Goal: Check status: Check status

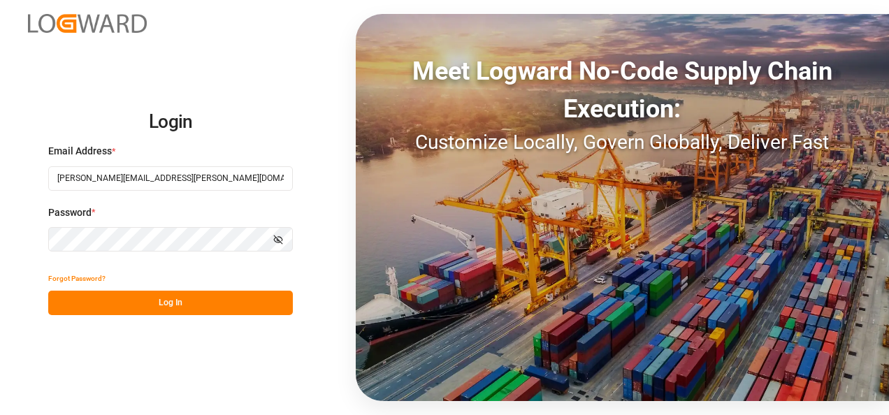
click at [166, 306] on button "Log In" at bounding box center [170, 303] width 245 height 24
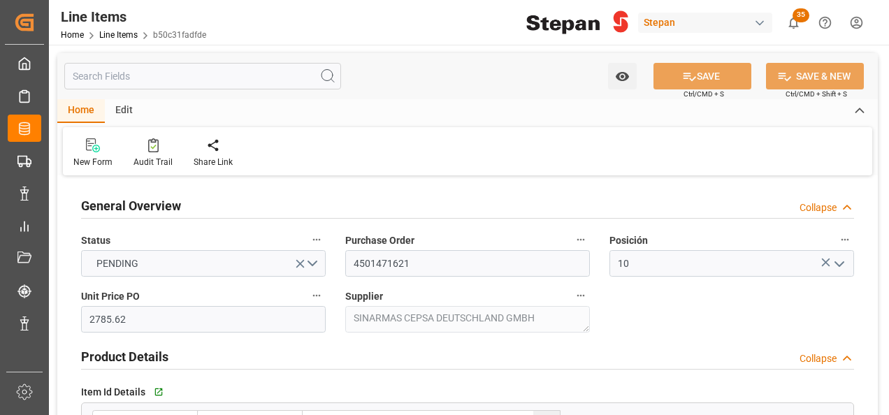
type input "14-08-2025"
type input "21-08-2025 15:22"
type input "27-06-2025 22:43"
type input "27-06-2025"
type input "02-09-2025"
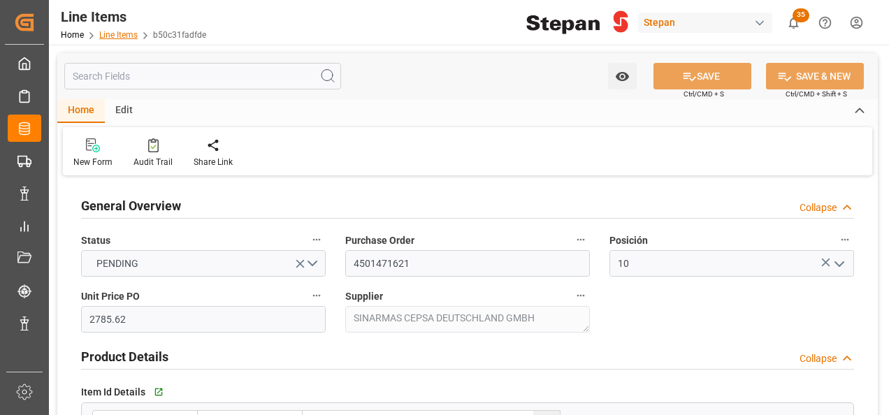
click at [124, 33] on link "Line Items" at bounding box center [118, 35] width 38 height 10
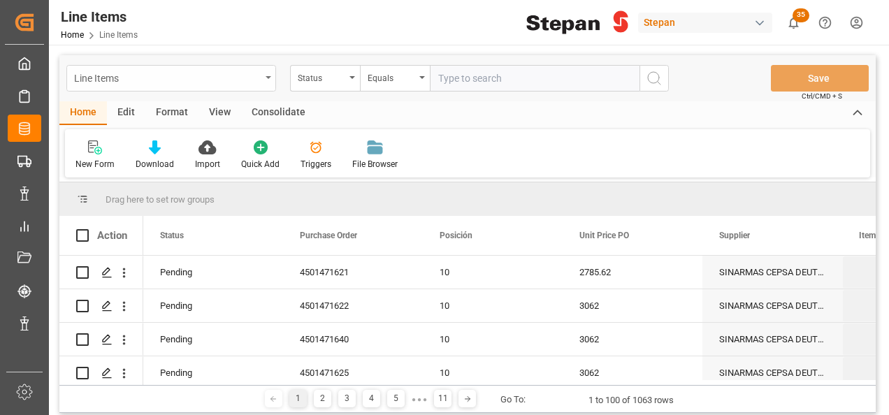
click at [264, 75] on div "Line Items" at bounding box center [171, 78] width 210 height 27
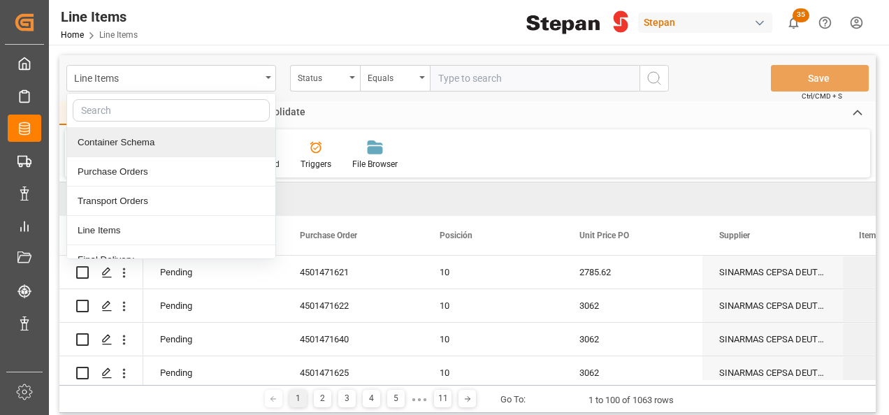
click at [117, 141] on div "Container Schema" at bounding box center [171, 142] width 208 height 29
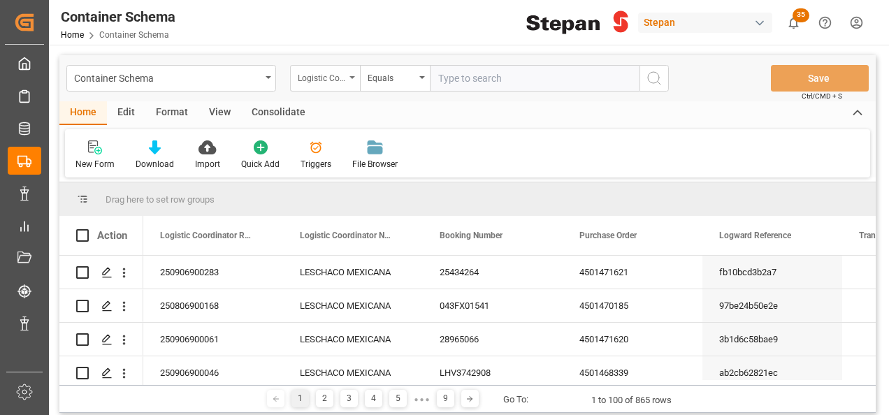
click at [352, 76] on icon "open menu" at bounding box center [352, 77] width 6 height 3
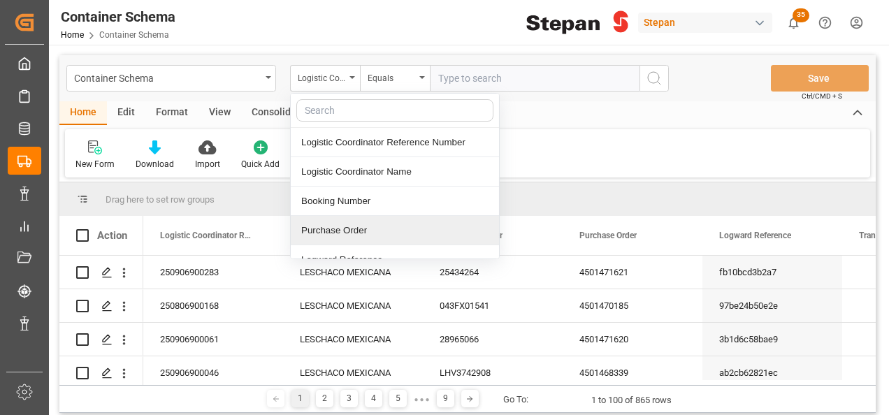
click at [329, 231] on div "Purchase Order" at bounding box center [395, 230] width 208 height 29
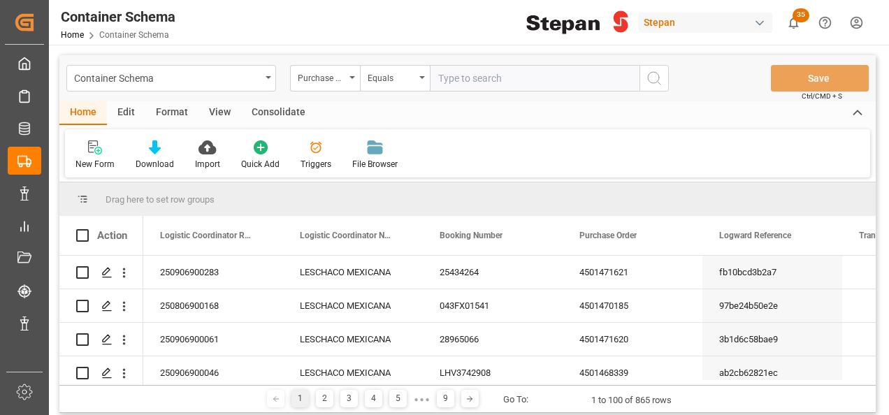
click at [440, 76] on input "text" at bounding box center [535, 78] width 210 height 27
paste input "4501451543"
type input "4501451543"
click at [663, 73] on button "search button" at bounding box center [654, 78] width 29 height 27
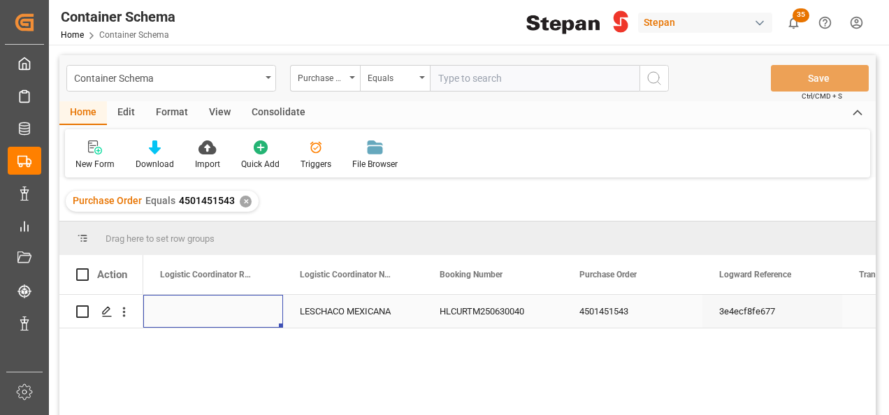
click at [239, 312] on div "Press SPACE to select this row." at bounding box center [213, 311] width 140 height 33
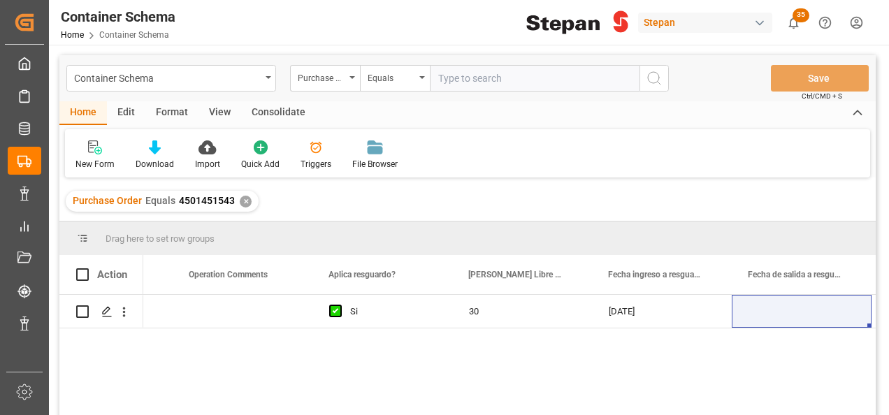
click at [242, 201] on div "✕" at bounding box center [246, 202] width 12 height 12
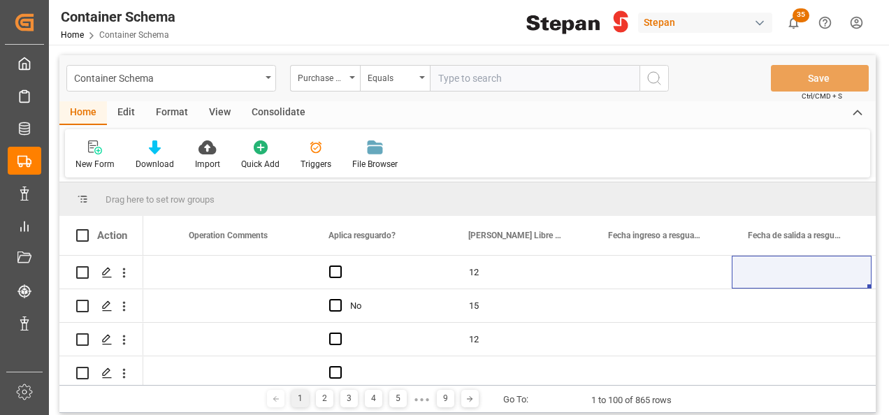
scroll to position [0, 7520]
click at [421, 76] on icon "open menu" at bounding box center [422, 77] width 6 height 3
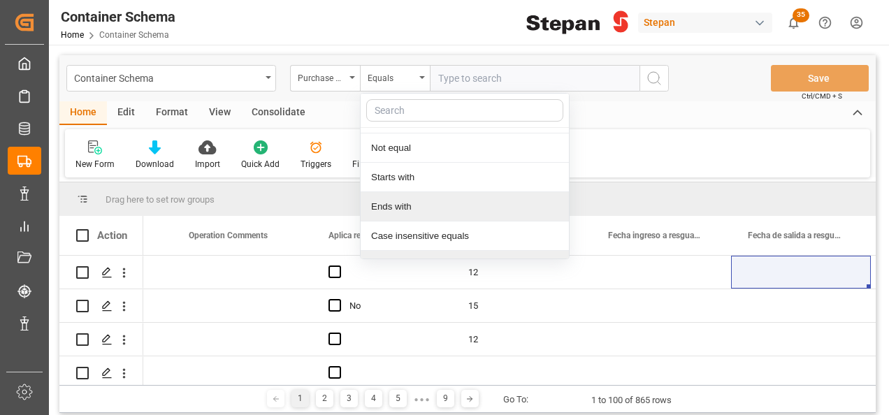
scroll to position [102, 0]
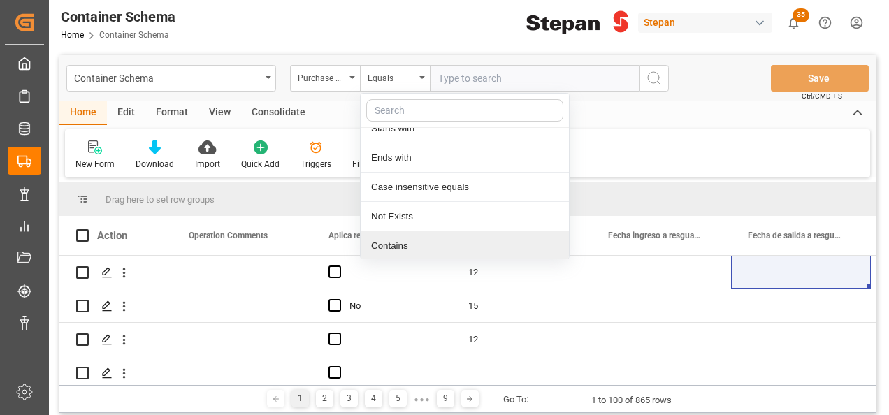
click at [382, 250] on div "Contains" at bounding box center [465, 245] width 208 height 29
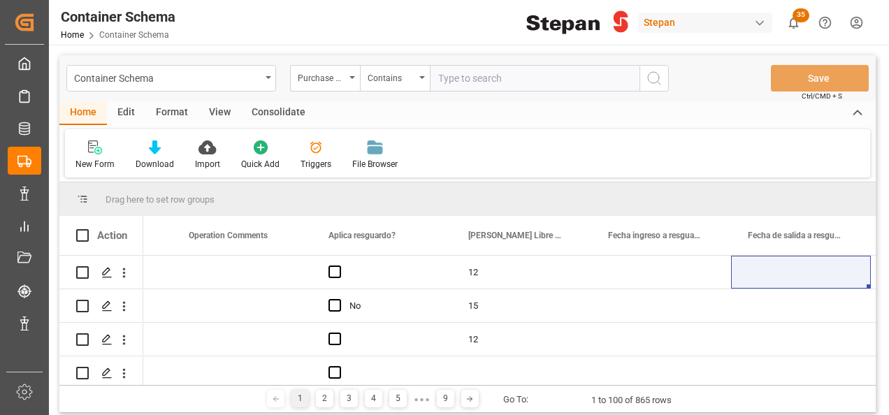
paste input "4501471625,4501471622,4501471640,4501471623,4501471624"
type input "4501471625,4501471622,4501471640,4501471623,4501471624"
click at [658, 78] on circle "search button" at bounding box center [653, 77] width 11 height 11
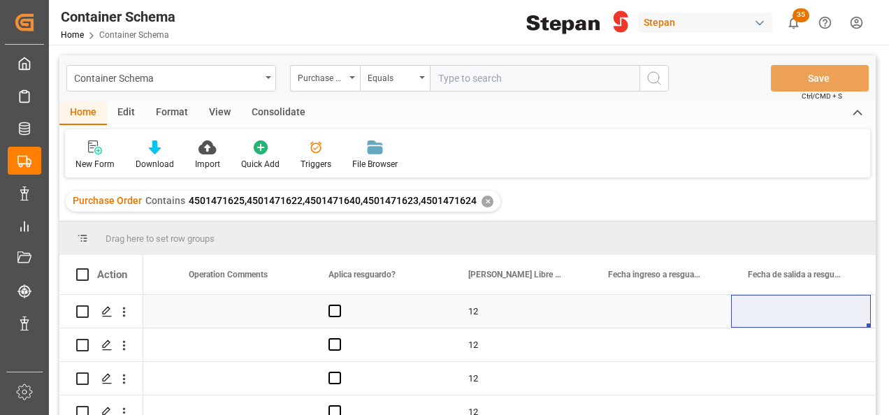
click at [270, 320] on div "Press SPACE to select this row." at bounding box center [242, 311] width 140 height 33
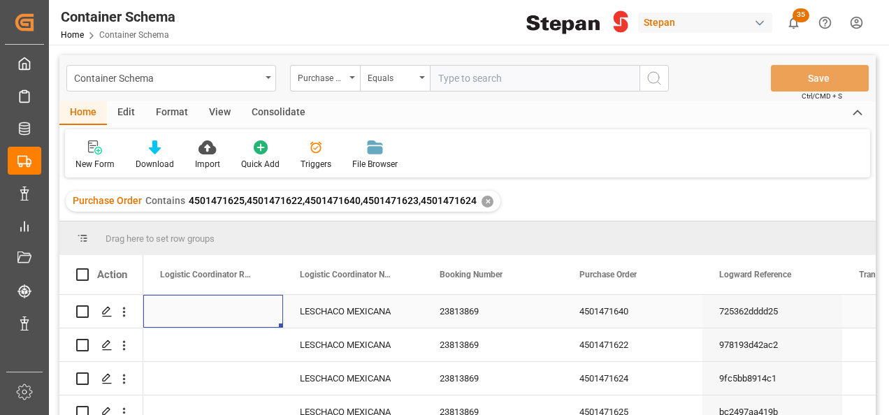
click at [192, 306] on div "Press SPACE to select this row." at bounding box center [213, 311] width 140 height 33
click at [192, 306] on input "Press SPACE to select this row." at bounding box center [212, 319] width 117 height 27
paste input "250906900291"
type input "250906900291"
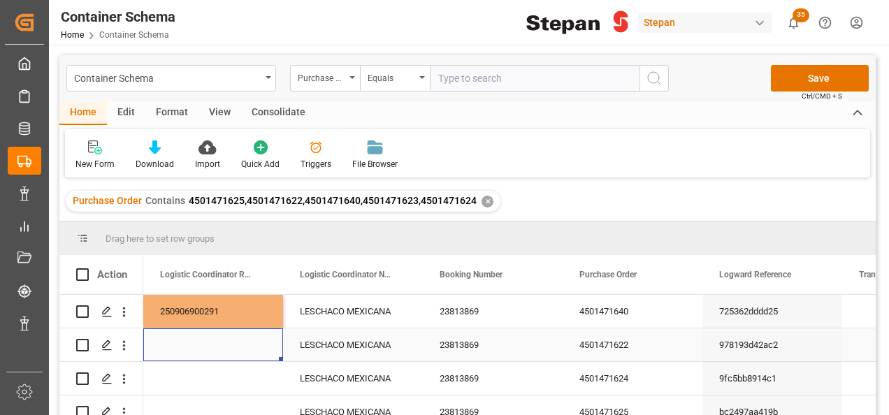
click at [209, 356] on div "Press SPACE to select this row." at bounding box center [213, 345] width 140 height 33
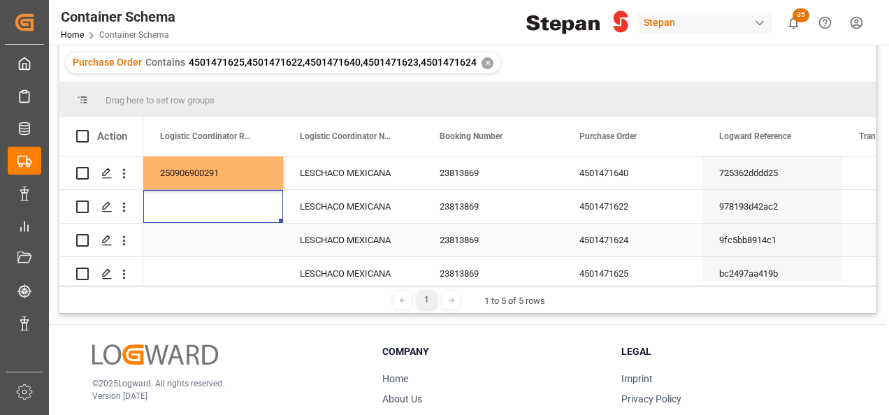
scroll to position [140, 0]
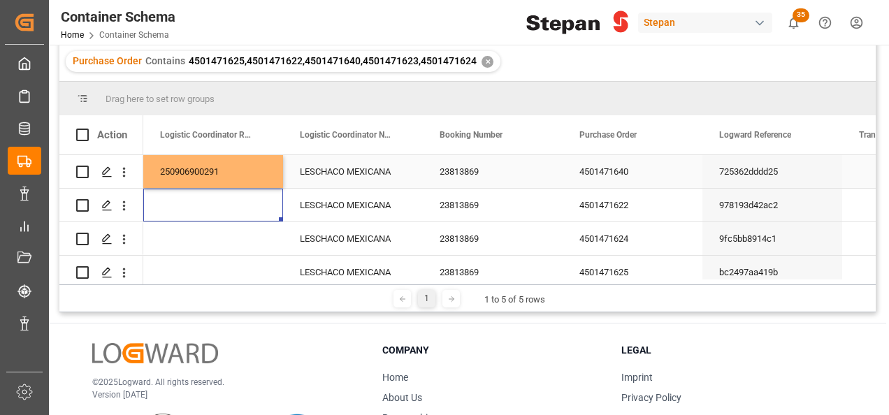
click at [245, 175] on div "250906900291" at bounding box center [213, 171] width 140 height 33
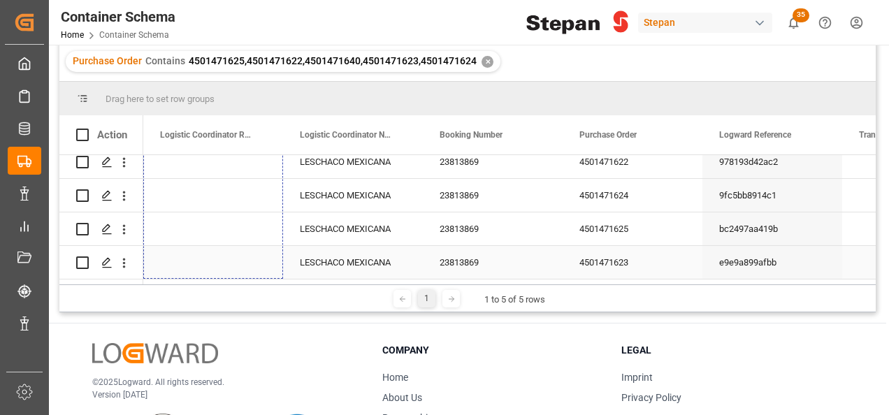
drag, startPoint x: 281, startPoint y: 186, endPoint x: 323, endPoint y: 239, distance: 67.7
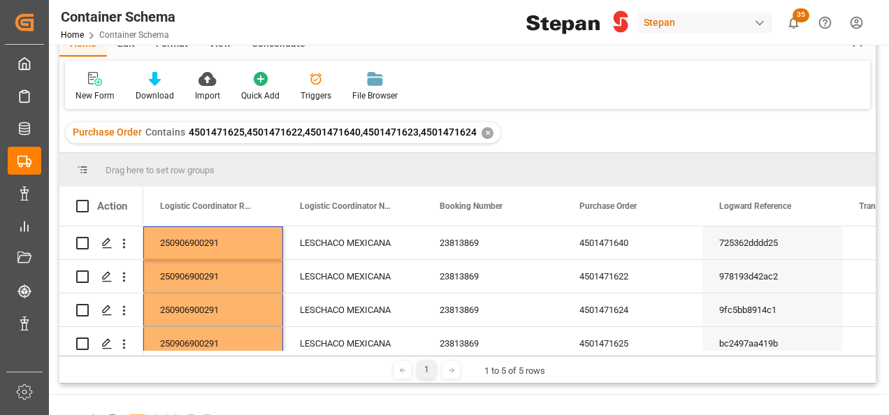
scroll to position [0, 0]
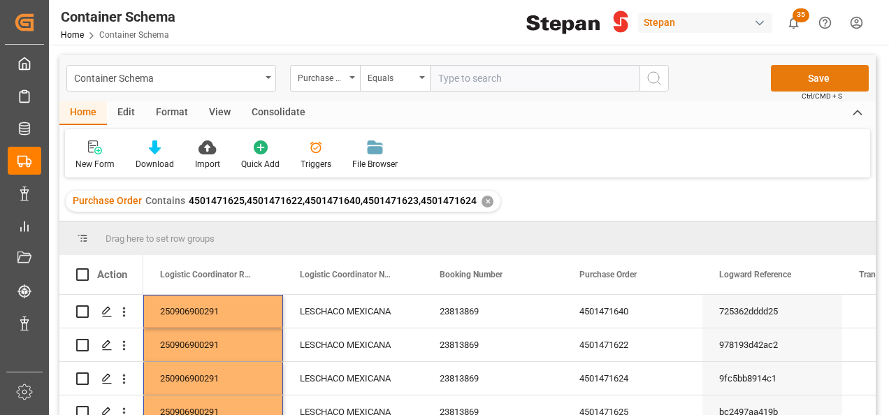
click at [797, 79] on button "Save" at bounding box center [820, 78] width 98 height 27
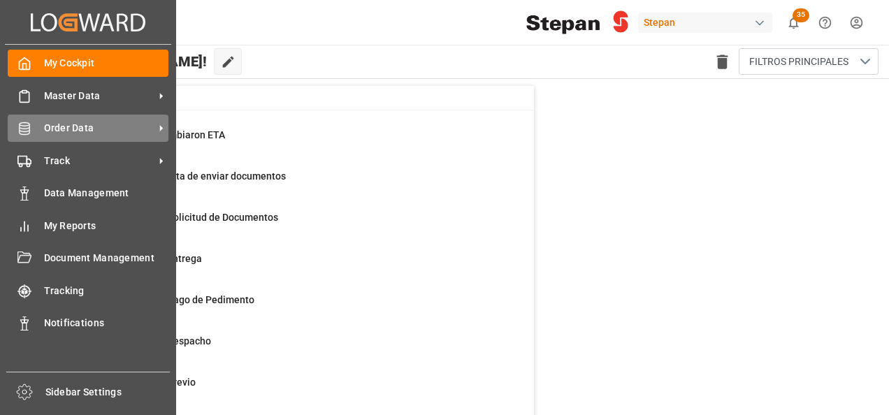
click at [62, 131] on span "Order Data" at bounding box center [99, 128] width 110 height 15
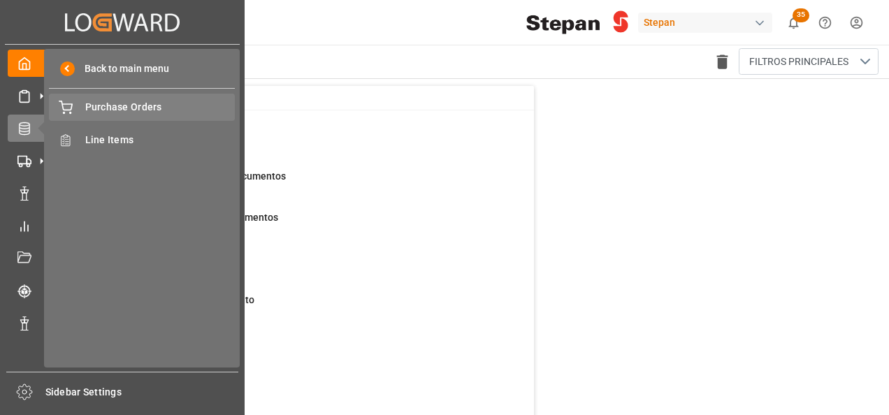
click at [93, 110] on span "Purchase Orders" at bounding box center [160, 107] width 150 height 15
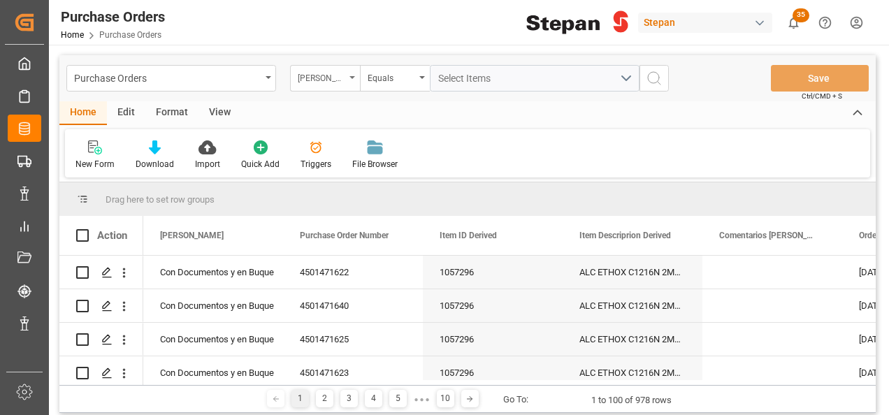
click at [352, 78] on icon "open menu" at bounding box center [352, 77] width 6 height 3
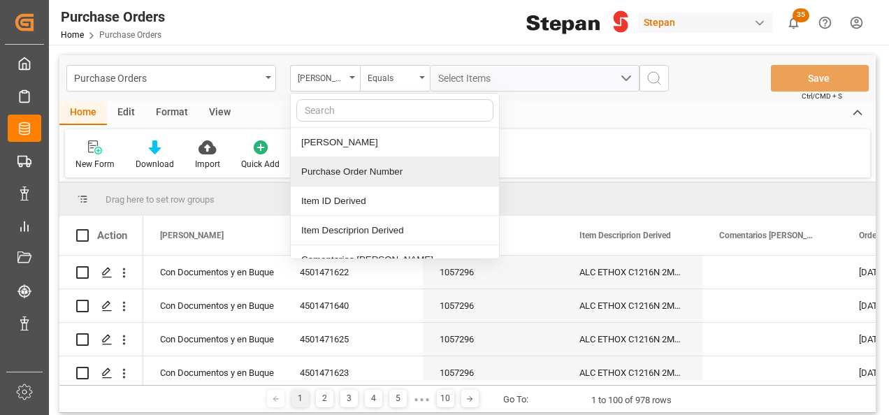
click at [326, 172] on div "Purchase Order Number" at bounding box center [395, 171] width 208 height 29
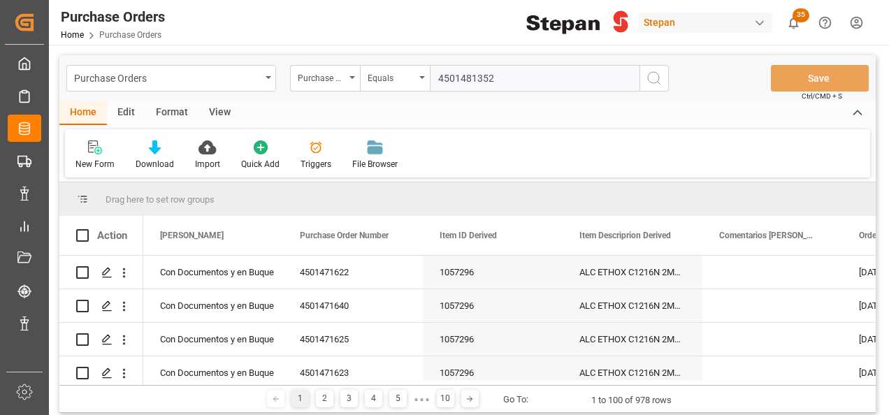
type input "4501481352"
click at [654, 77] on icon "search button" at bounding box center [654, 78] width 17 height 17
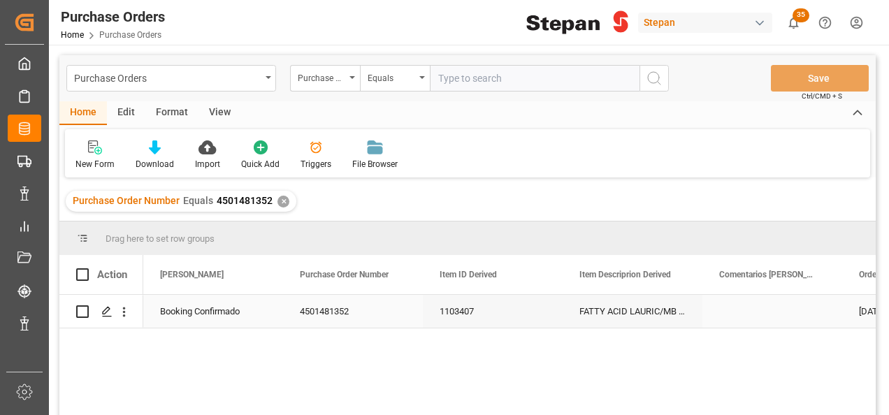
click at [192, 307] on div "Booking Confirmado" at bounding box center [213, 312] width 106 height 32
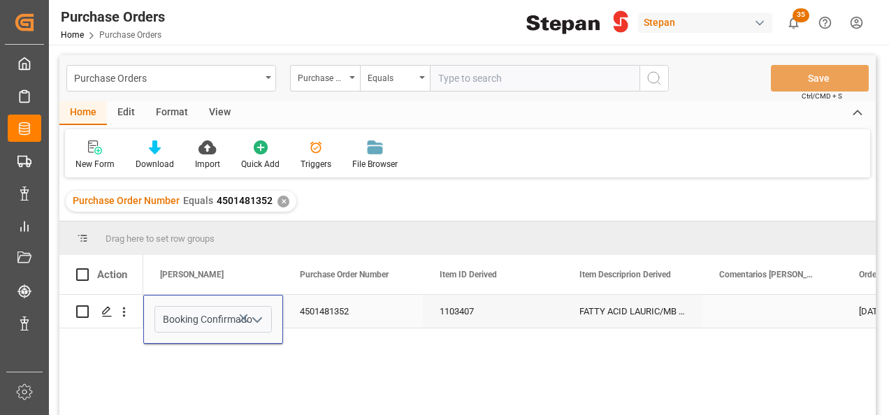
click at [252, 314] on icon "open menu" at bounding box center [257, 320] width 17 height 17
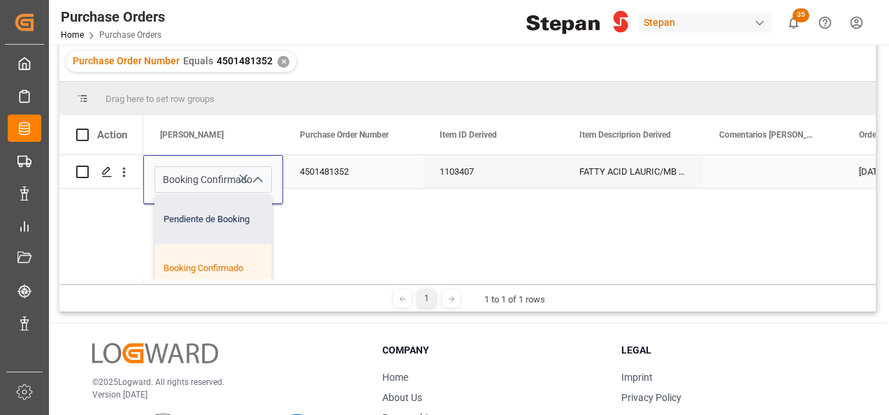
scroll to position [70, 0]
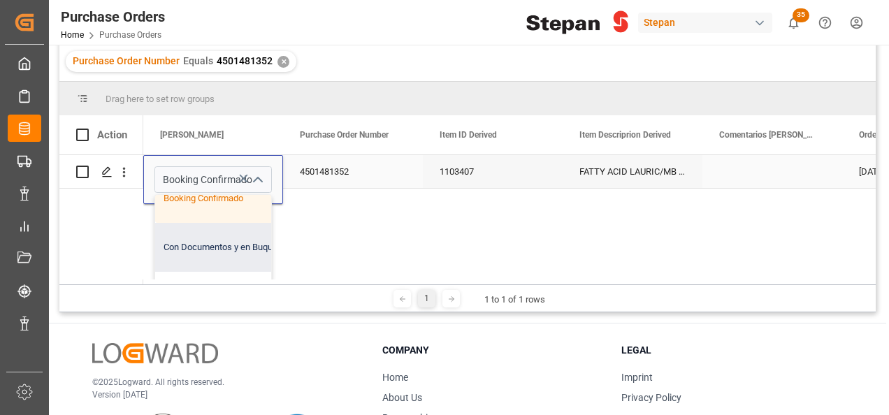
click at [203, 251] on div "Con Documentos y en Buque" at bounding box center [227, 247] width 144 height 49
type input "Con Documentos y en Buque"
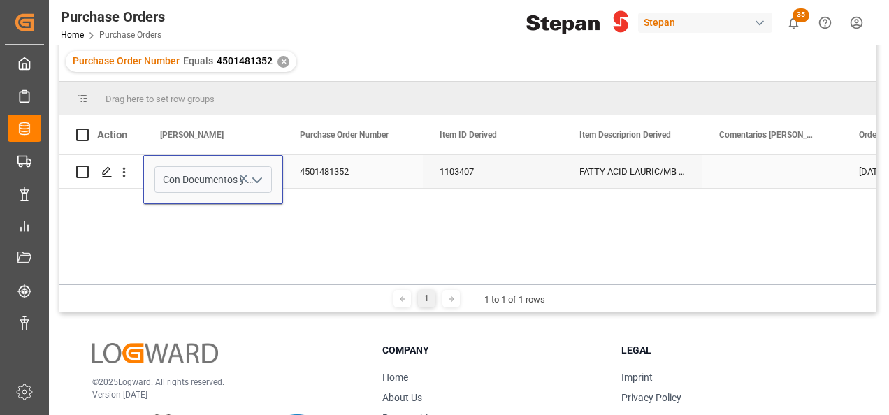
click at [317, 173] on div "4501481352" at bounding box center [353, 171] width 140 height 33
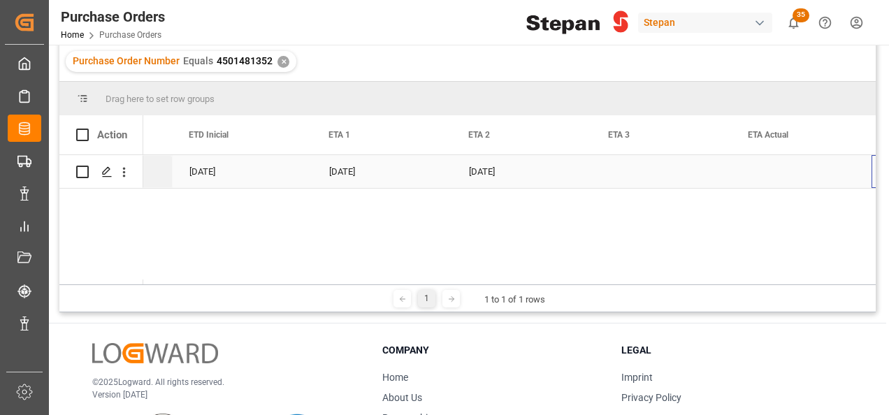
scroll to position [0, 1789]
click at [261, 175] on div "31-08-2025" at bounding box center [243, 171] width 140 height 33
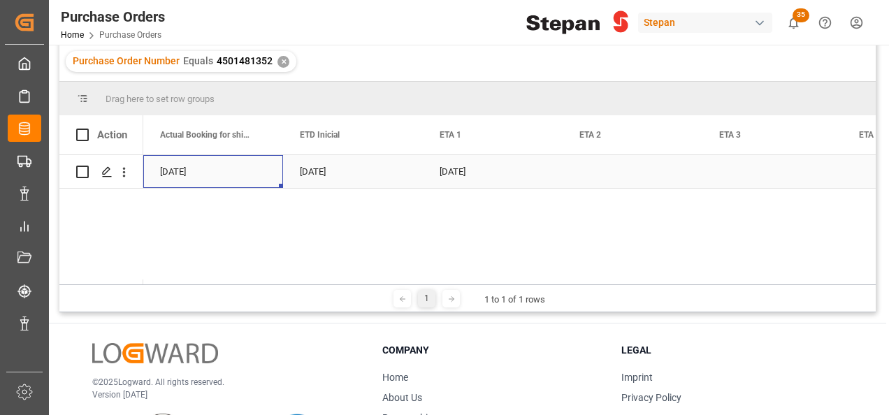
scroll to position [0, 0]
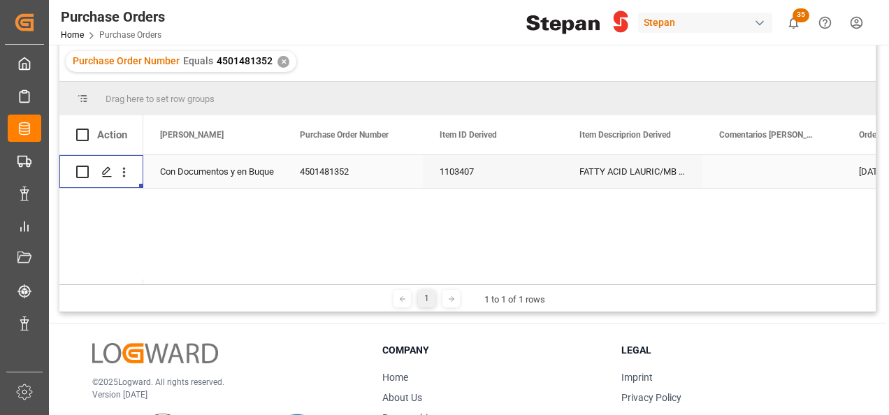
click at [251, 178] on div "Con Documentos y en Buque" at bounding box center [213, 172] width 106 height 32
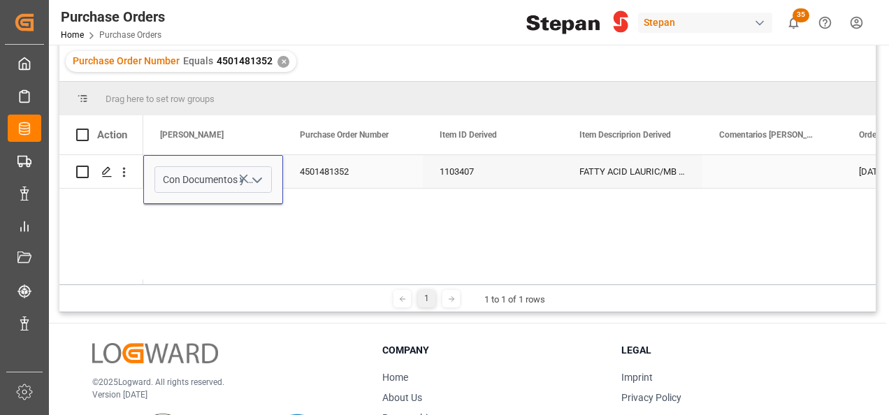
click at [259, 180] on polyline "open menu" at bounding box center [257, 180] width 8 height 4
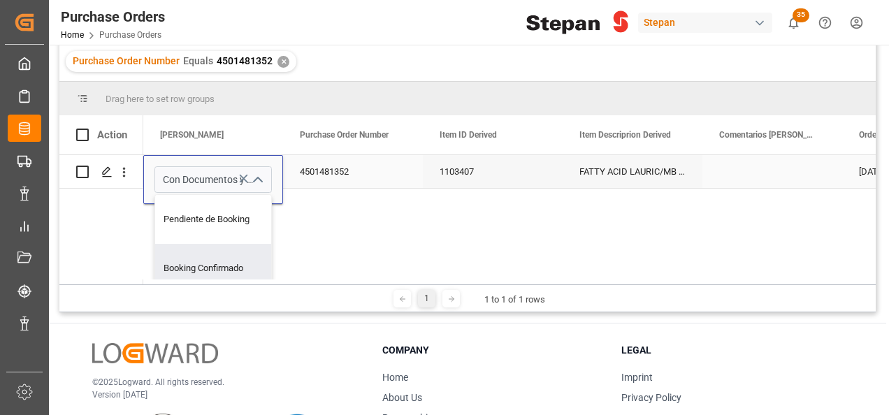
click at [215, 270] on div "Booking Confirmado" at bounding box center [227, 268] width 144 height 49
type input "Booking Confirmado"
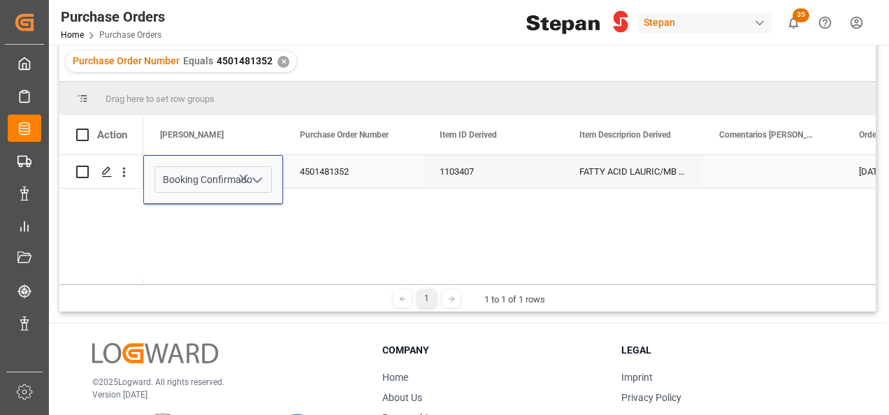
click at [340, 173] on div "4501481352" at bounding box center [353, 171] width 140 height 33
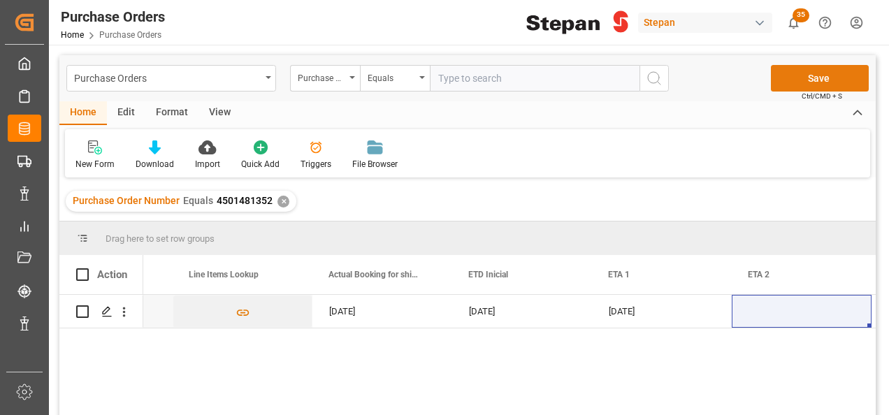
click at [810, 75] on button "Save" at bounding box center [820, 78] width 98 height 27
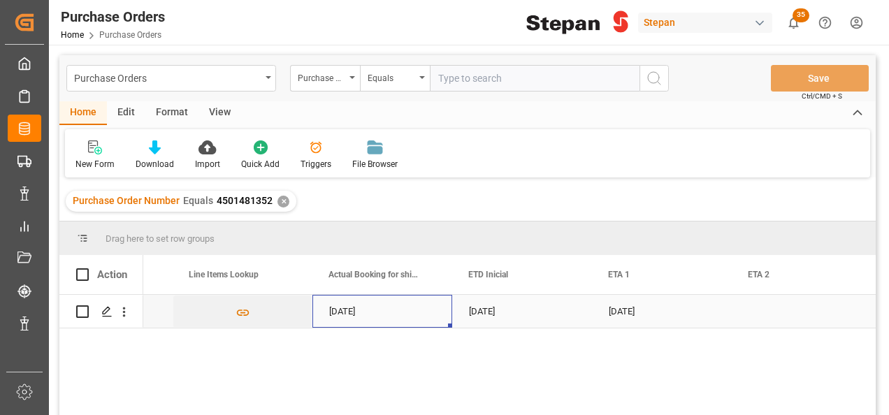
click at [403, 308] on div "12-08-2025" at bounding box center [382, 311] width 140 height 33
click at [514, 311] on div "31-08-2025" at bounding box center [522, 311] width 140 height 33
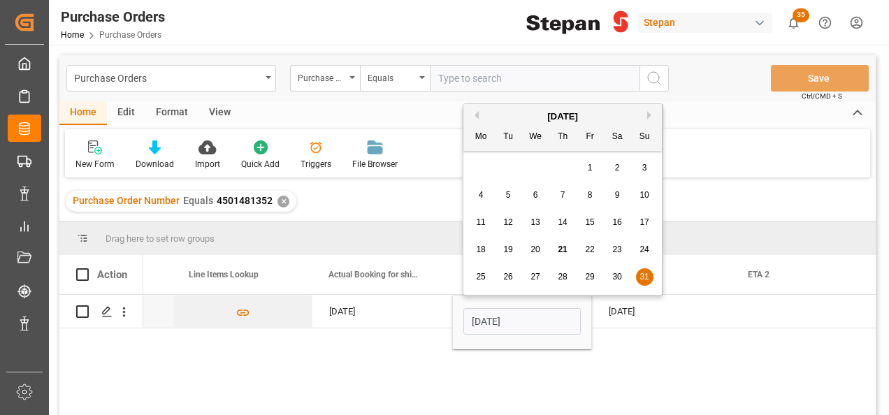
click at [651, 118] on button "Next Month" at bounding box center [651, 115] width 8 height 8
click at [500, 170] on div "2" at bounding box center [508, 168] width 17 height 17
type input "02-09-2025"
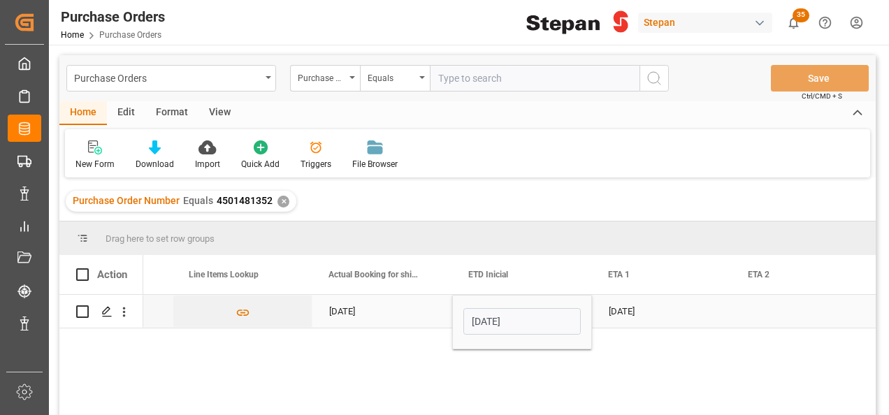
click at [413, 313] on div "12-08-2025" at bounding box center [382, 311] width 140 height 33
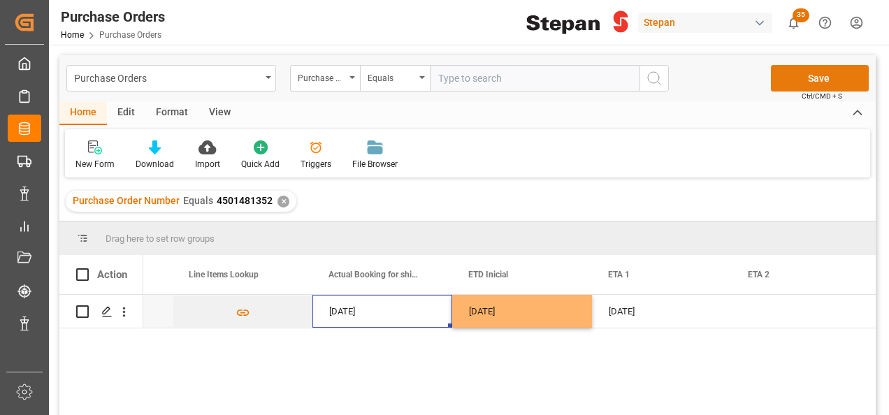
click at [814, 87] on button "Save" at bounding box center [820, 78] width 98 height 27
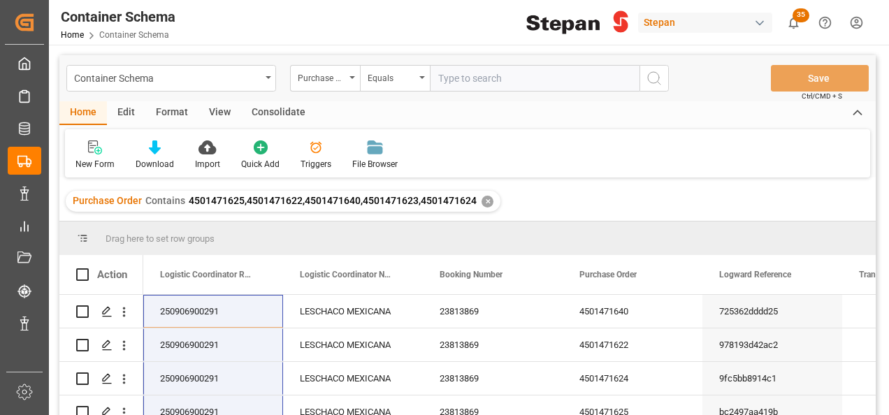
click at [482, 201] on div "✕" at bounding box center [488, 202] width 12 height 12
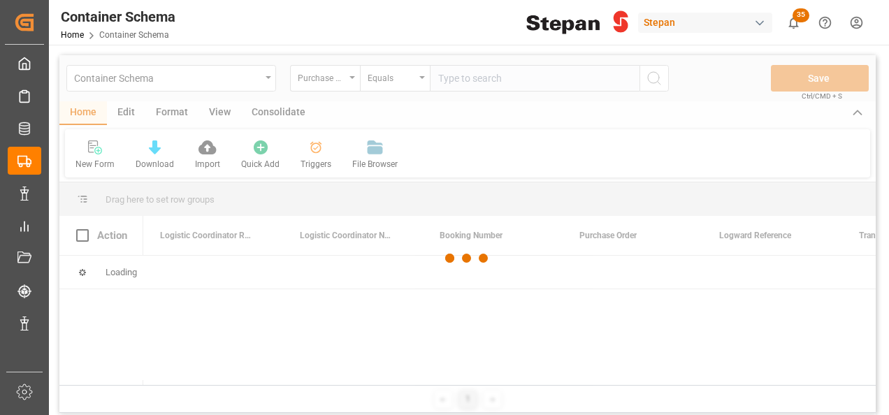
click at [462, 87] on div at bounding box center [467, 258] width 816 height 407
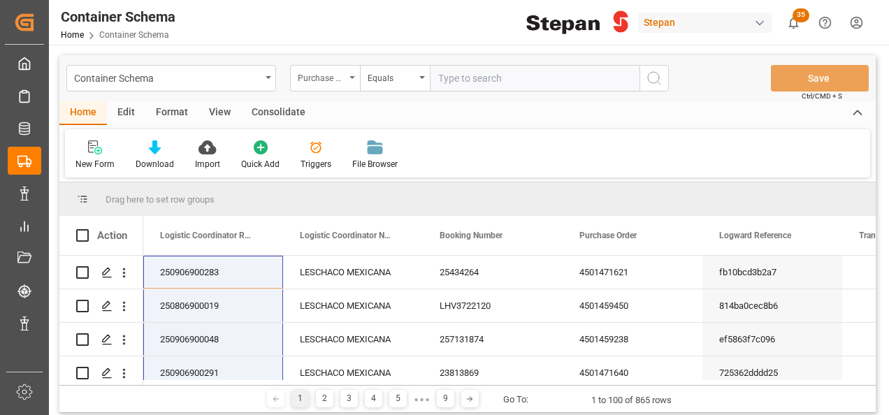
click at [358, 71] on div "Purchase Order" at bounding box center [325, 78] width 70 height 27
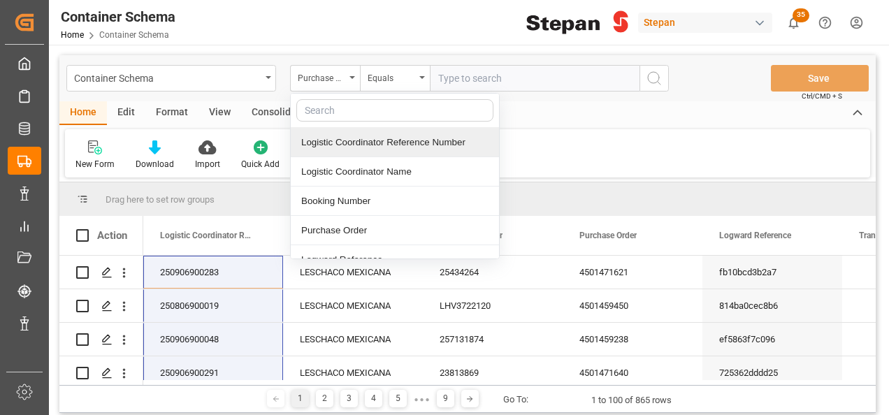
click at [351, 144] on div "Logistic Coordinator Reference Number" at bounding box center [395, 142] width 208 height 29
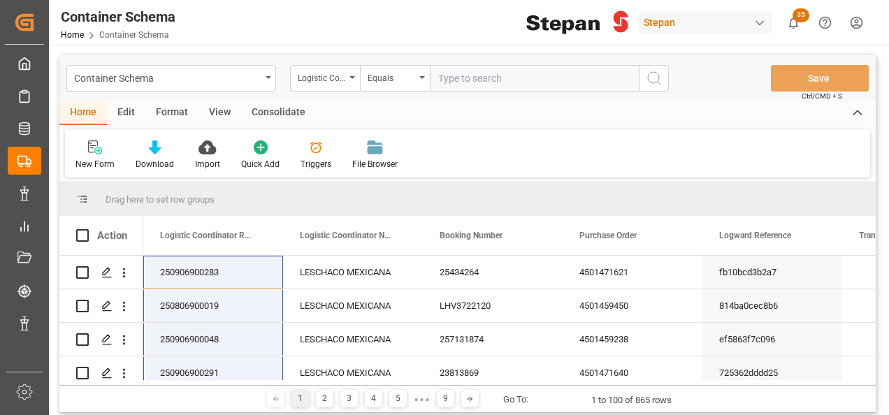
click at [467, 75] on input "text" at bounding box center [535, 78] width 210 height 27
paste input "250806900565"
type input "250806900565"
click at [658, 77] on icon "search button" at bounding box center [654, 78] width 17 height 17
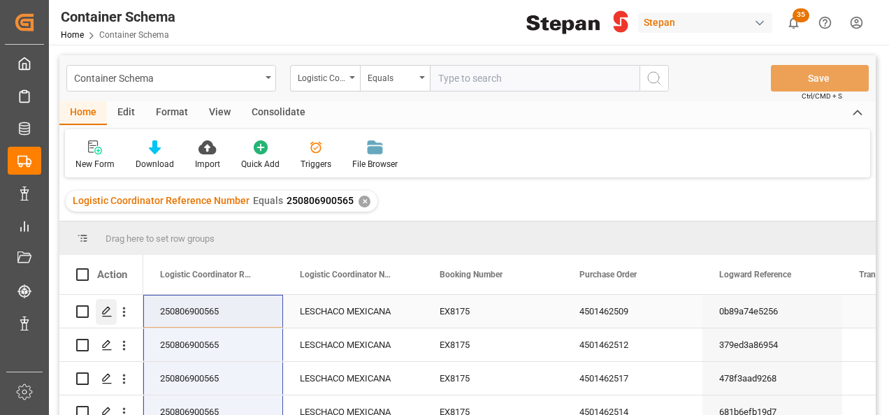
click at [108, 313] on icon "Press SPACE to select this row." at bounding box center [106, 311] width 11 height 11
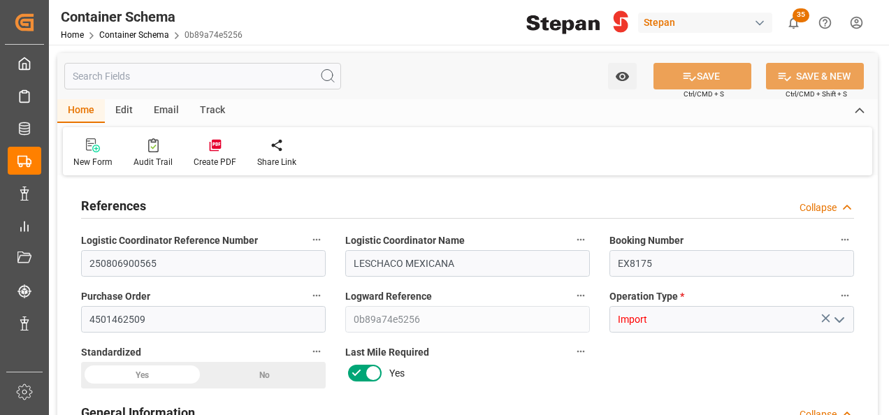
type input "14"
type input "55"
type input "1"
type input "19820"
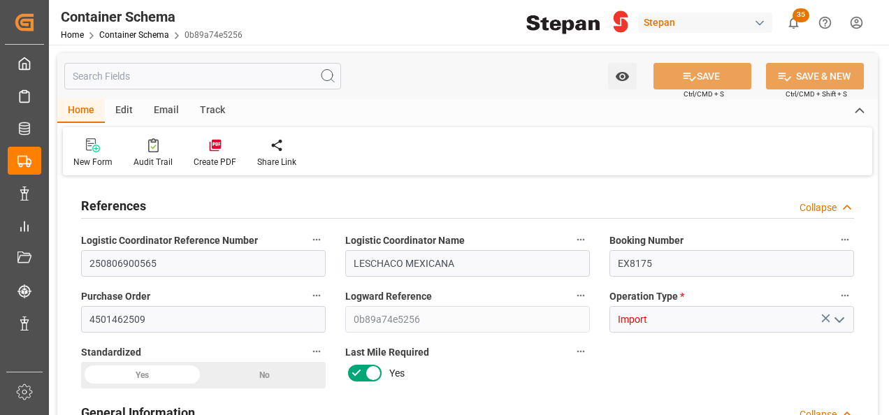
type input "19820"
type input "Cosco"
type input "COSCO Shipping Co. Ltd."
type input "NLRTM"
type input "MXVER"
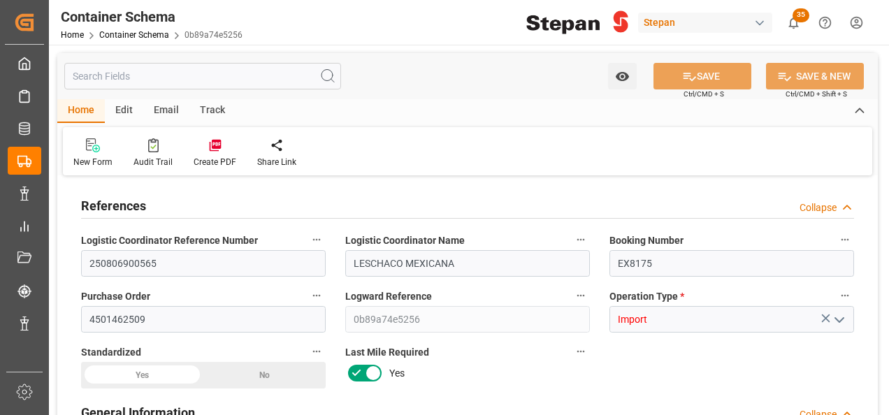
type input "MXVER"
type input "9979266"
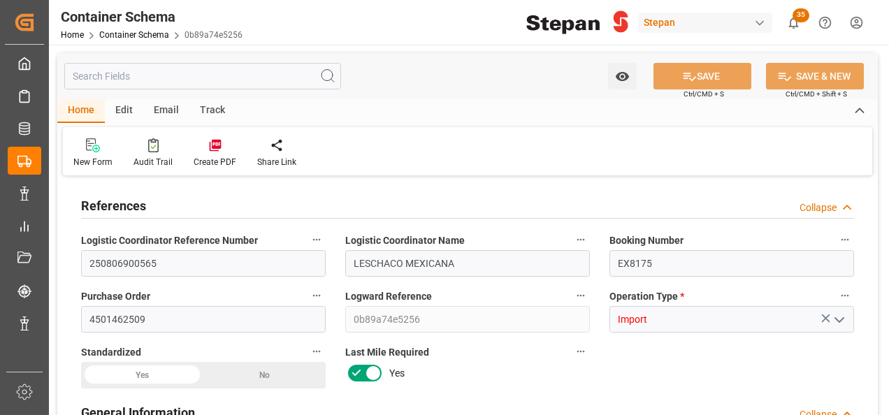
type input "2"
type input "[DATE] 00:00"
type input "[DATE]"
type input "[DATE] 00:00"
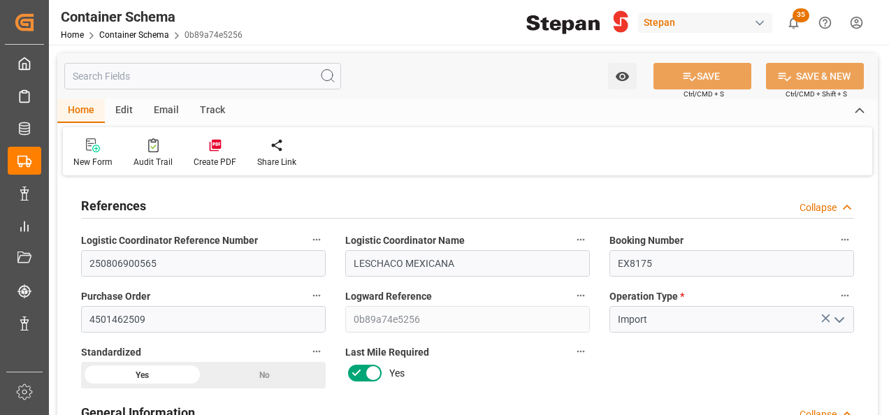
type input "[DATE] 00:00"
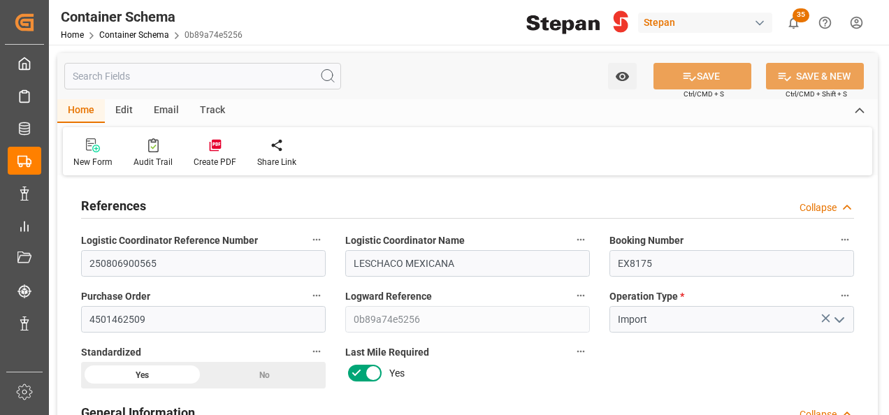
type input "[DATE] 00:00"
type input "[DATE]"
type input "[DATE] 06:16"
type input "[DATE] 20:40"
type input "[DATE]"
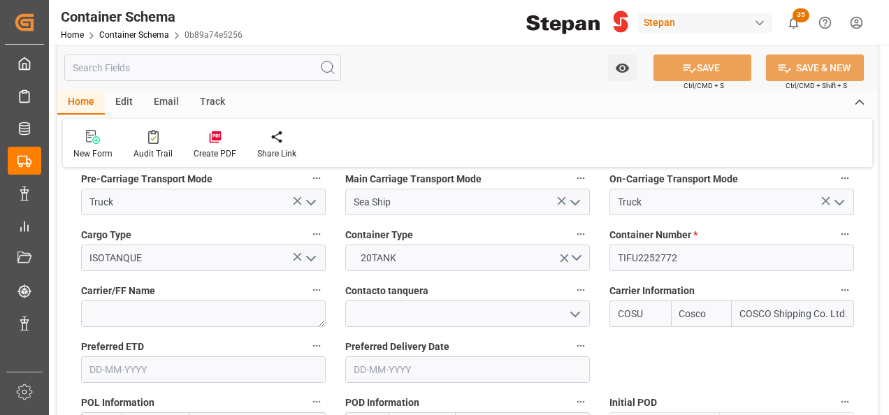
scroll to position [1747, 0]
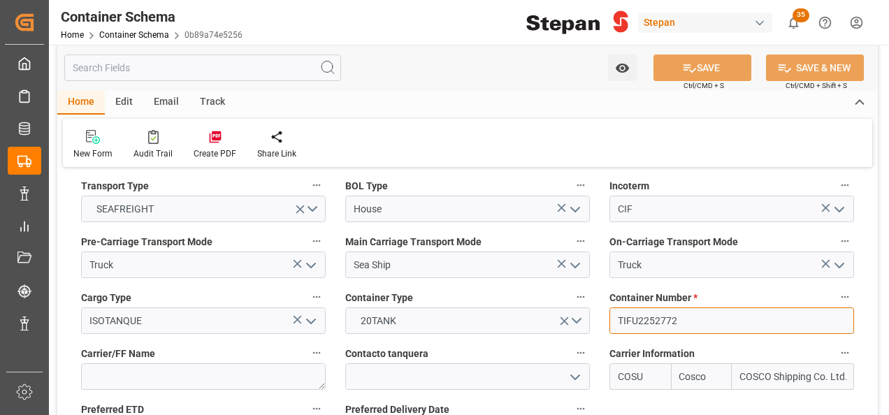
drag, startPoint x: 689, startPoint y: 294, endPoint x: 615, endPoint y: 294, distance: 74.1
click at [615, 308] on input "TIFU2252772" at bounding box center [731, 321] width 245 height 27
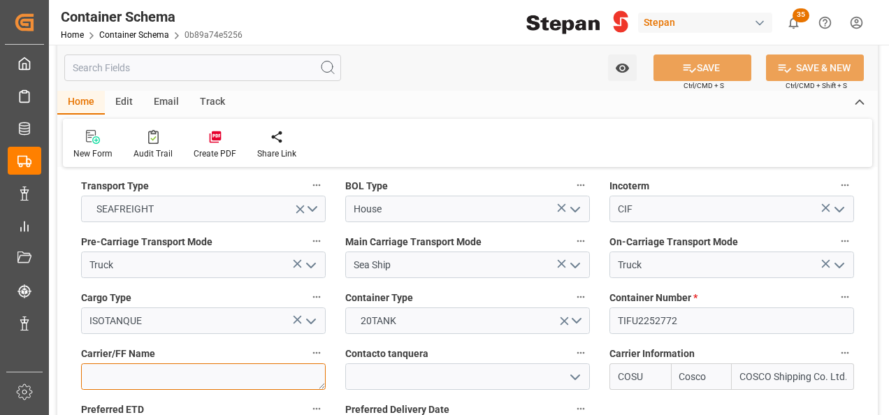
click at [104, 363] on textarea at bounding box center [203, 376] width 245 height 27
paste textarea "Bulk Liquid Network"
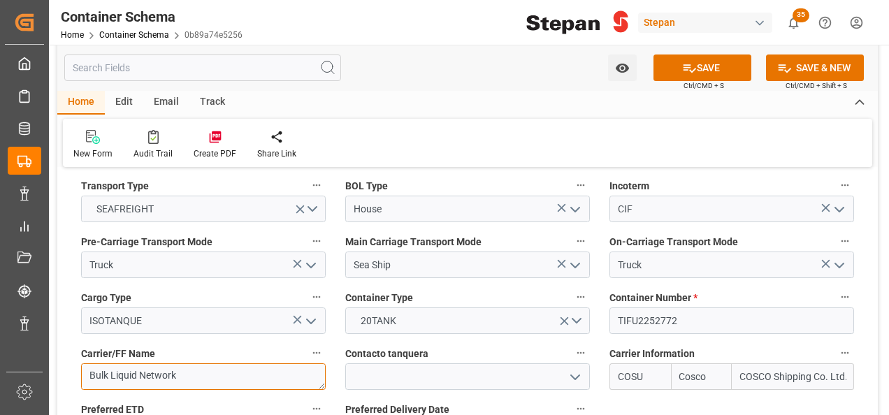
type textarea "Bulk Liquid Network"
click at [368, 363] on input at bounding box center [467, 376] width 245 height 27
paste input "LEGEND LOGISTICS ([GEOGRAPHIC_DATA]) INC"
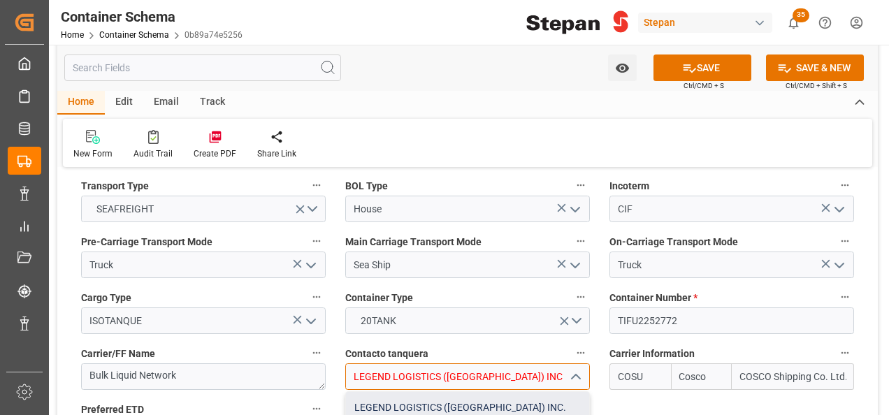
click at [459, 392] on div "LEGEND LOGISTICS ([GEOGRAPHIC_DATA]) INC." at bounding box center [467, 407] width 243 height 31
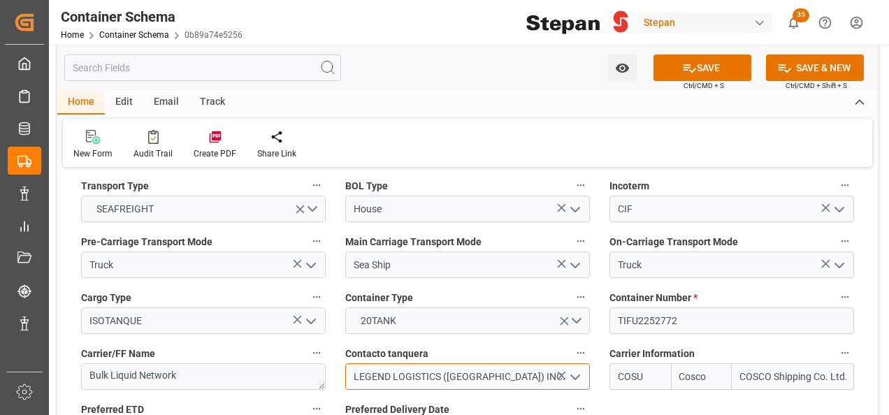
type input "LEGEND LOGISTICS ([GEOGRAPHIC_DATA]) INC."
click at [668, 66] on button "SAVE" at bounding box center [703, 68] width 98 height 27
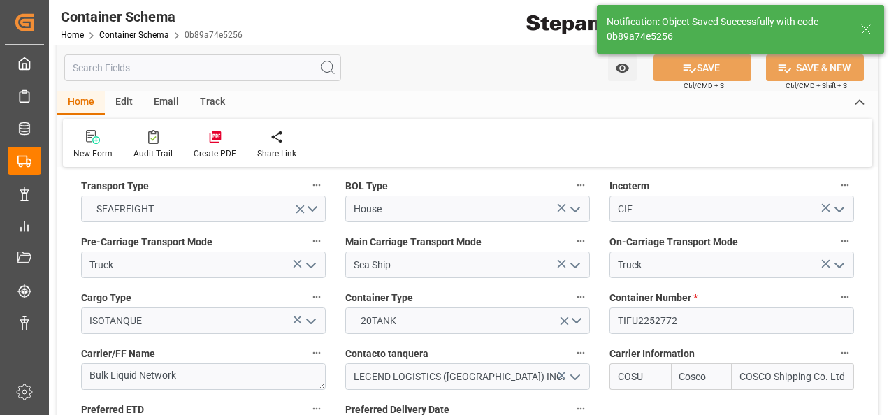
type input "[DATE] 19:29"
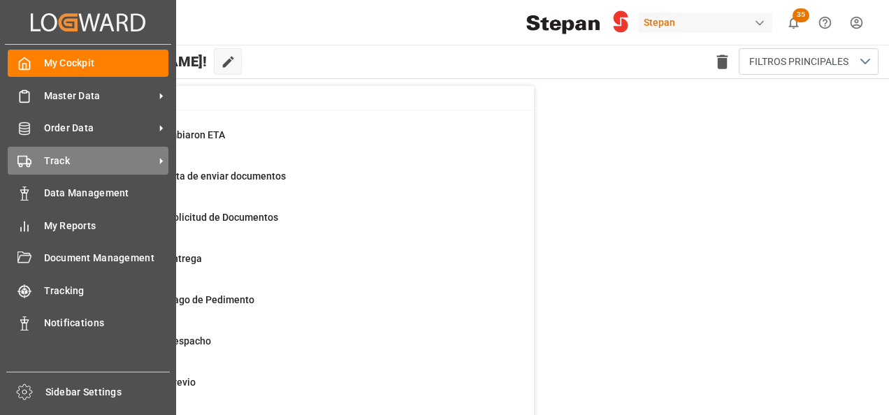
click at [64, 167] on span "Track" at bounding box center [99, 161] width 110 height 15
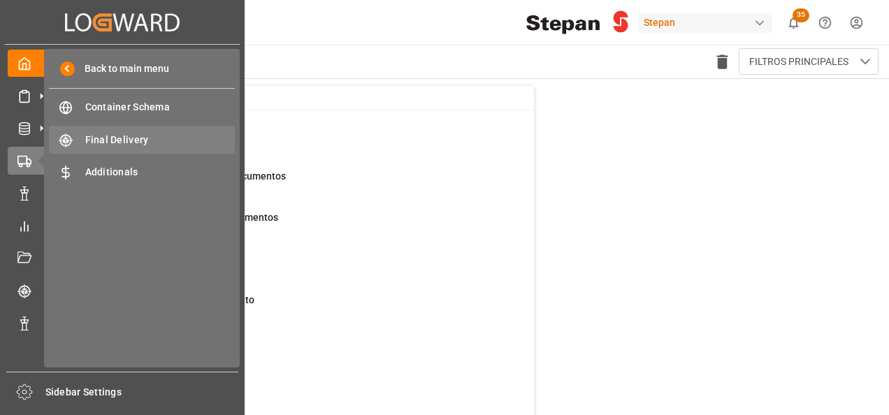
click at [103, 140] on span "Final Delivery" at bounding box center [160, 140] width 150 height 15
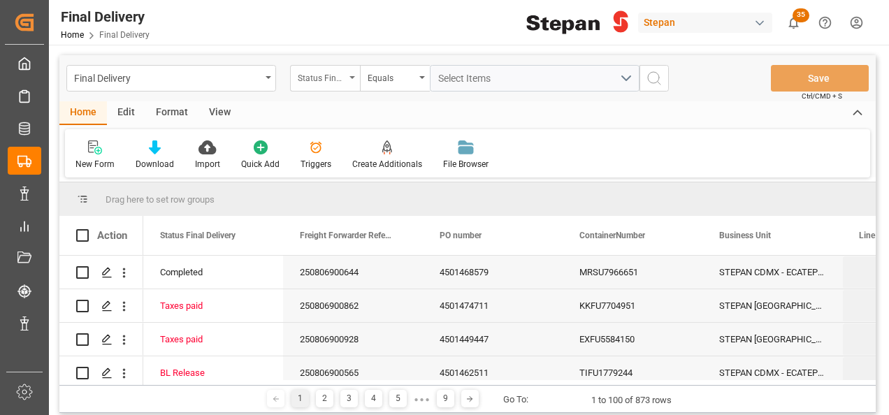
click at [349, 80] on div "Status Final Delivery" at bounding box center [325, 78] width 70 height 27
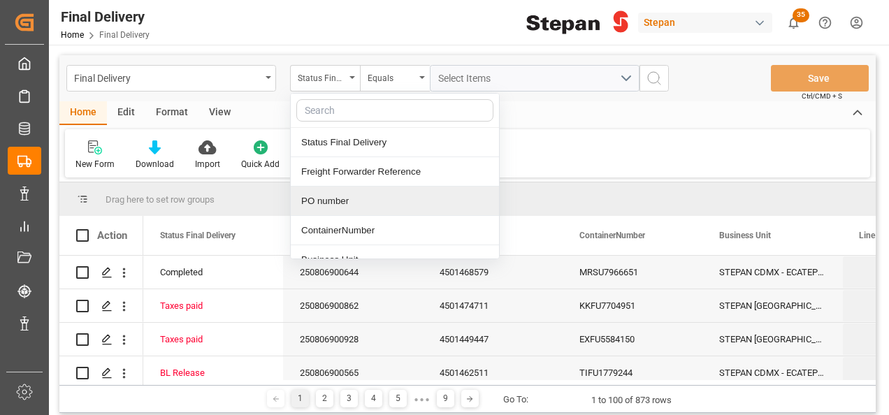
drag, startPoint x: 318, startPoint y: 199, endPoint x: 398, endPoint y: 122, distance: 111.2
click at [317, 199] on div "PO number" at bounding box center [395, 201] width 208 height 29
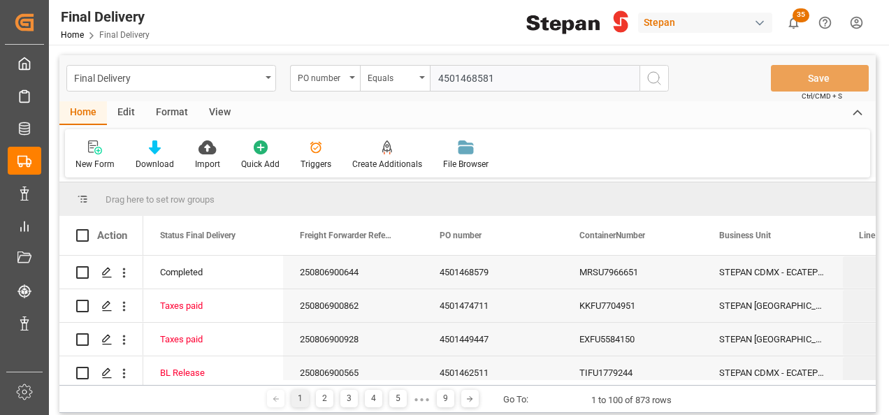
type input "4501468581"
click at [660, 80] on icon "search button" at bounding box center [654, 78] width 17 height 17
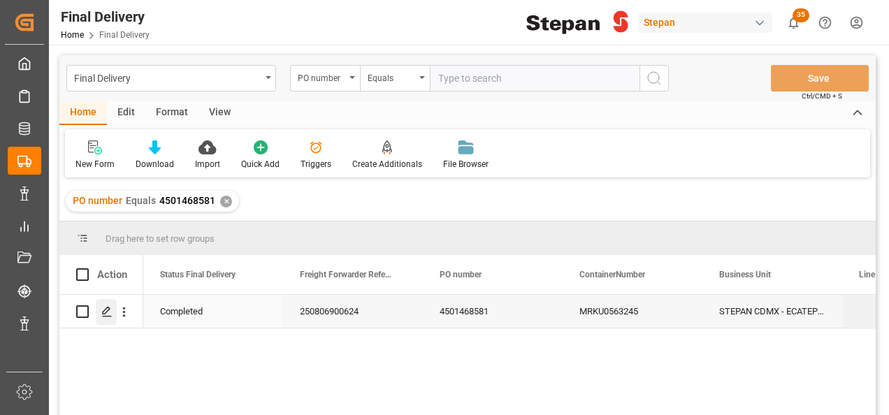
click at [105, 306] on icon "Press SPACE to select this row." at bounding box center [106, 311] width 11 height 11
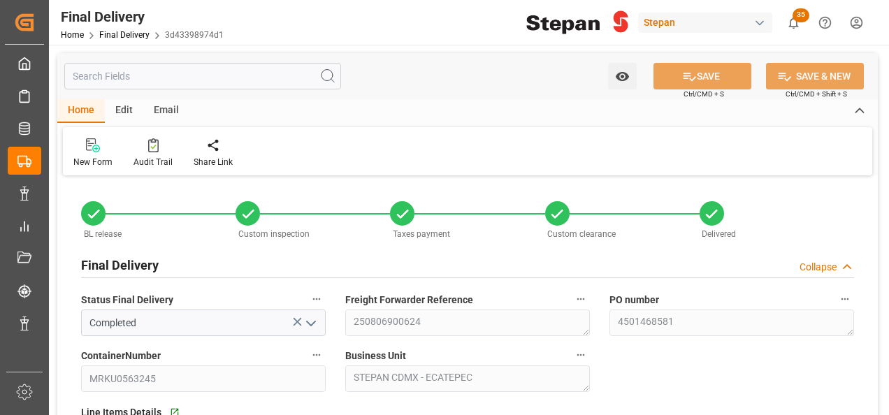
type input "08-08-2025"
type input "12-08-2025"
type input "13-08-2025"
type input "14-08-2025"
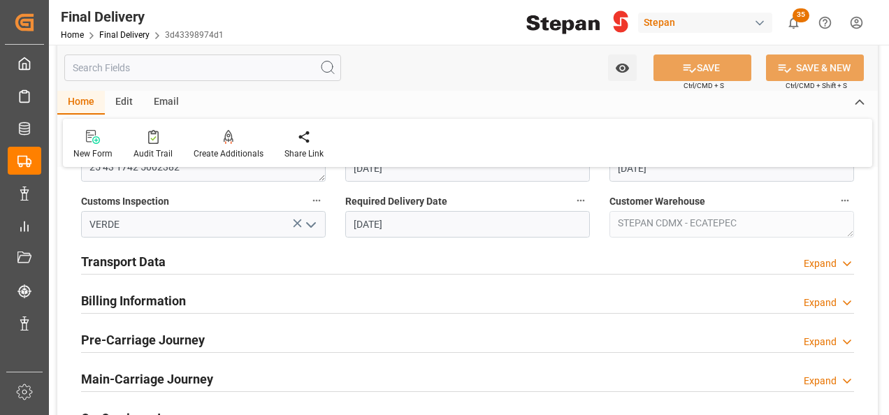
scroll to position [489, 0]
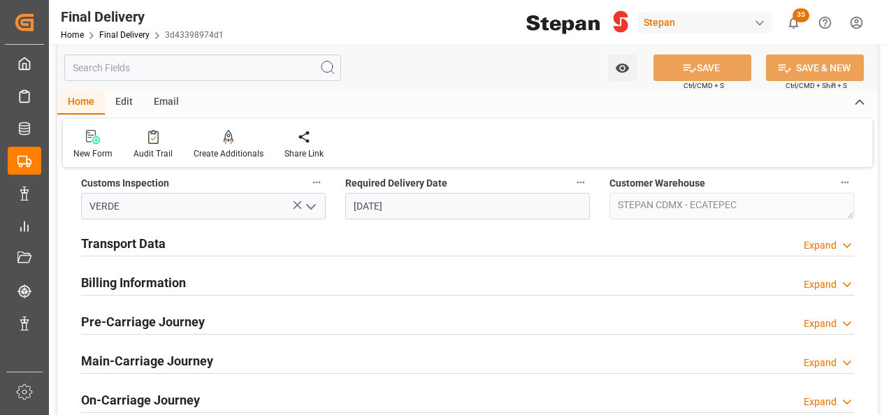
click at [160, 239] on h2 "Transport Data" at bounding box center [123, 243] width 85 height 19
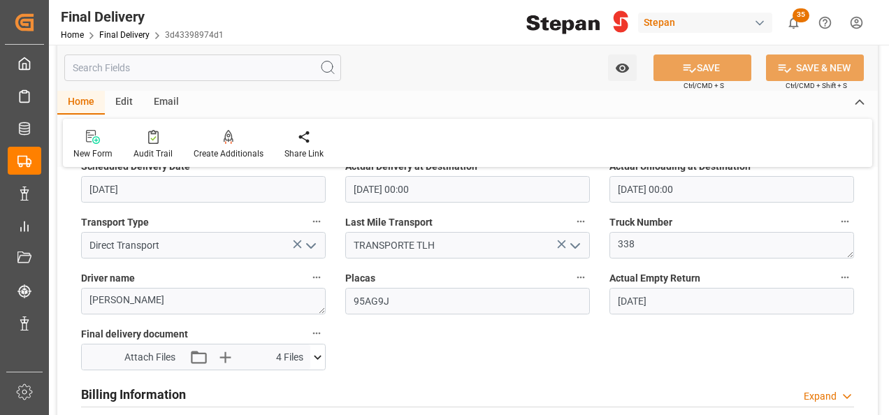
scroll to position [699, 0]
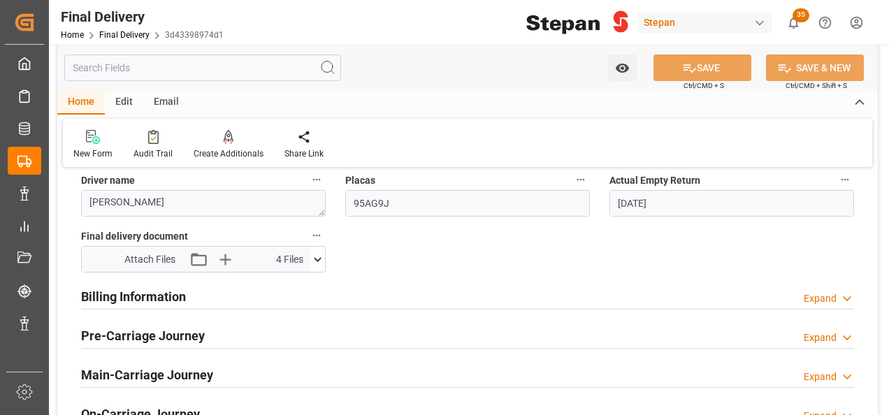
click at [155, 298] on h2 "Billing Information" at bounding box center [133, 296] width 105 height 19
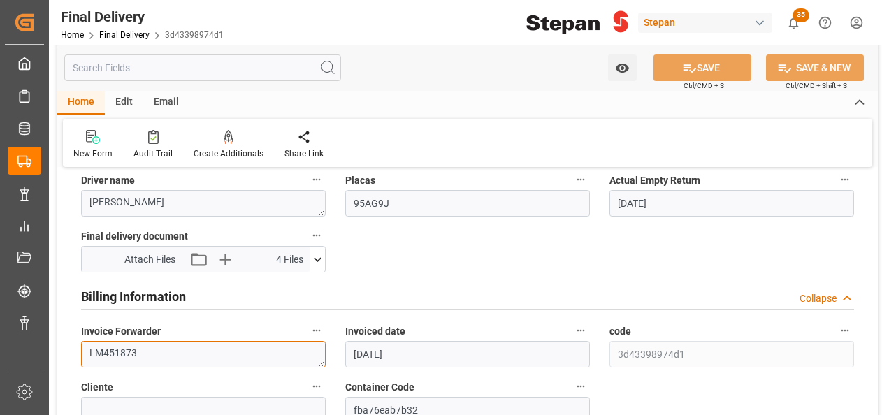
click at [168, 351] on textarea "LM451873" at bounding box center [203, 354] width 245 height 27
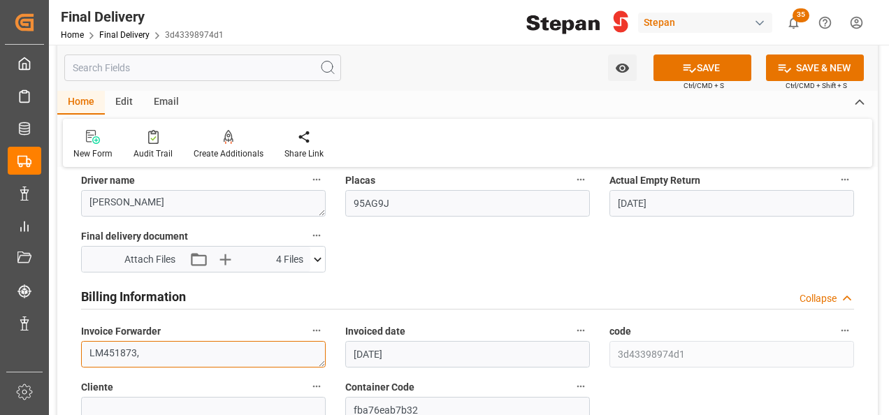
paste textarea "LM453053 y LM453054"
type textarea "LM451873,LM453053 y LM453054"
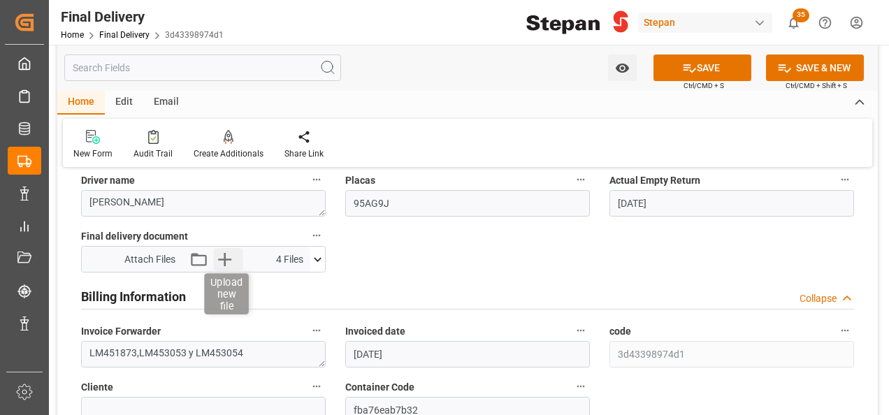
click at [224, 259] on icon "button" at bounding box center [224, 259] width 13 height 13
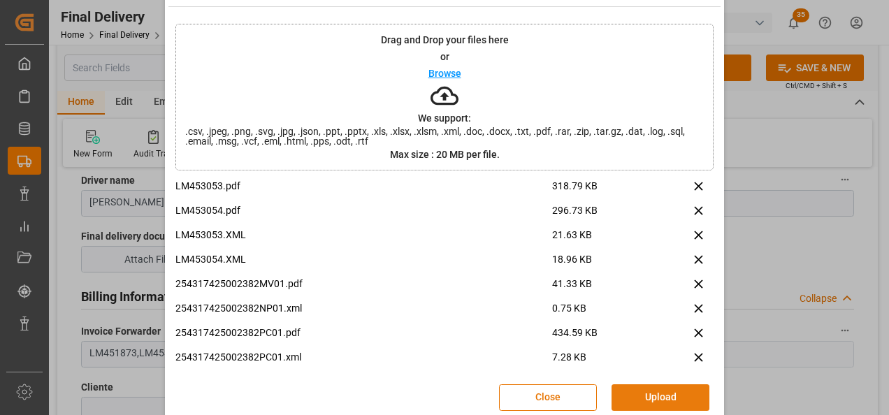
scroll to position [55, 0]
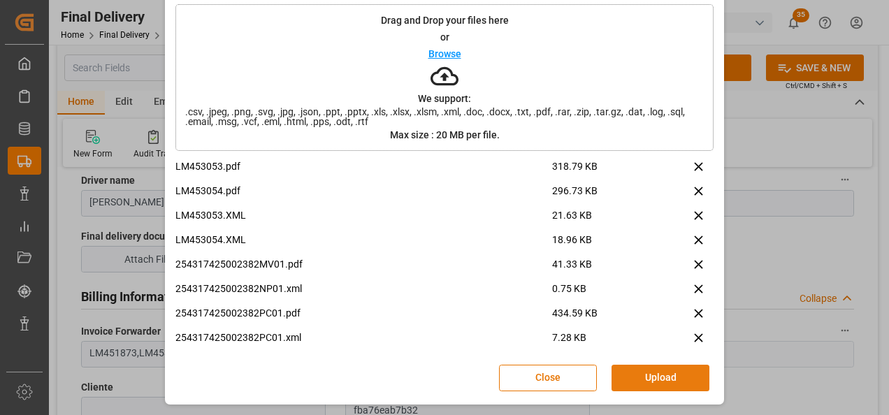
click at [651, 372] on button "Upload" at bounding box center [661, 378] width 98 height 27
